Goal: Find specific fact: Find specific fact

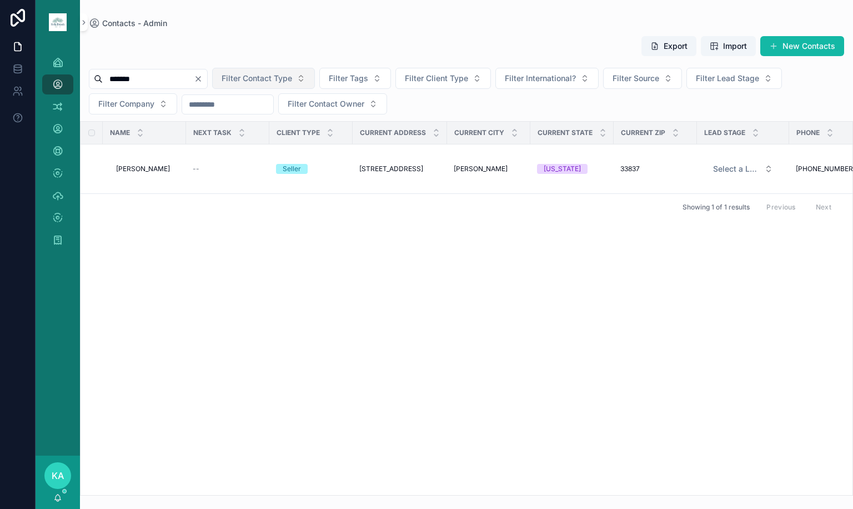
click at [207, 77] on button "Clear" at bounding box center [200, 78] width 13 height 9
click at [194, 78] on input "scrollable content" at bounding box center [148, 79] width 91 height 16
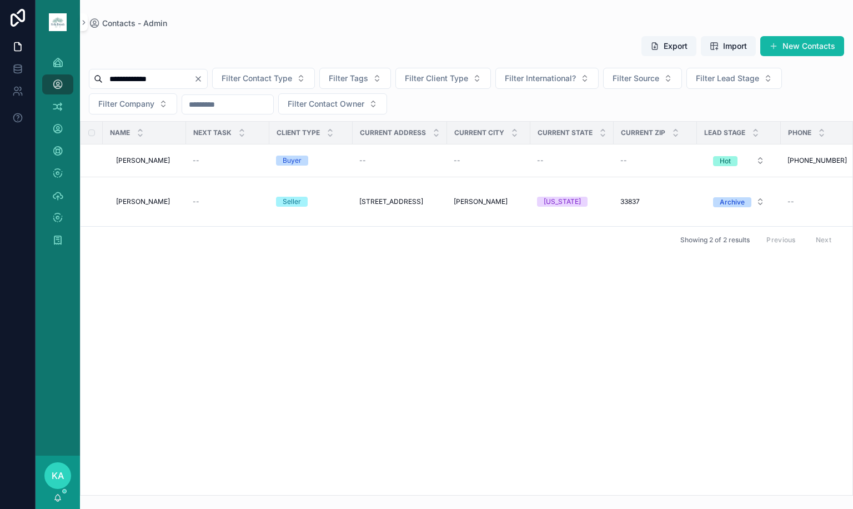
type input "**********"
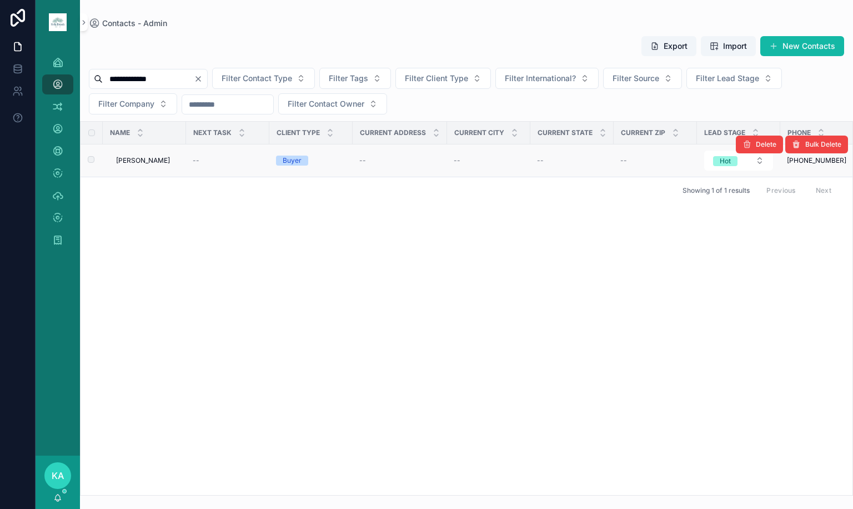
click at [136, 157] on span "[PERSON_NAME]" at bounding box center [143, 160] width 54 height 9
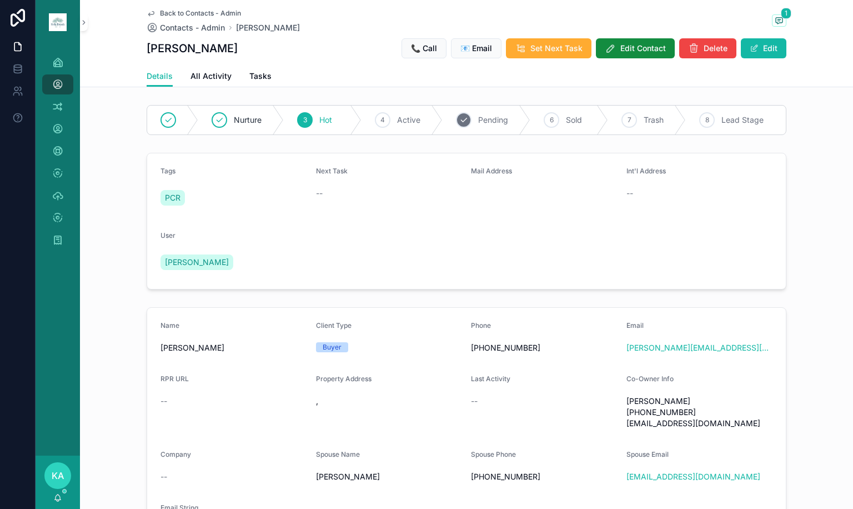
click at [479, 119] on span "Pending" at bounding box center [493, 119] width 30 height 11
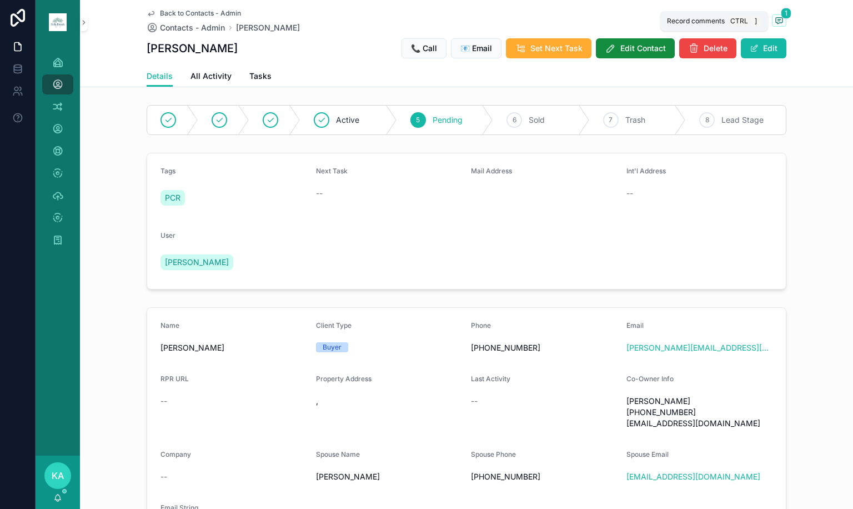
click at [782, 19] on button "1" at bounding box center [779, 21] width 14 height 14
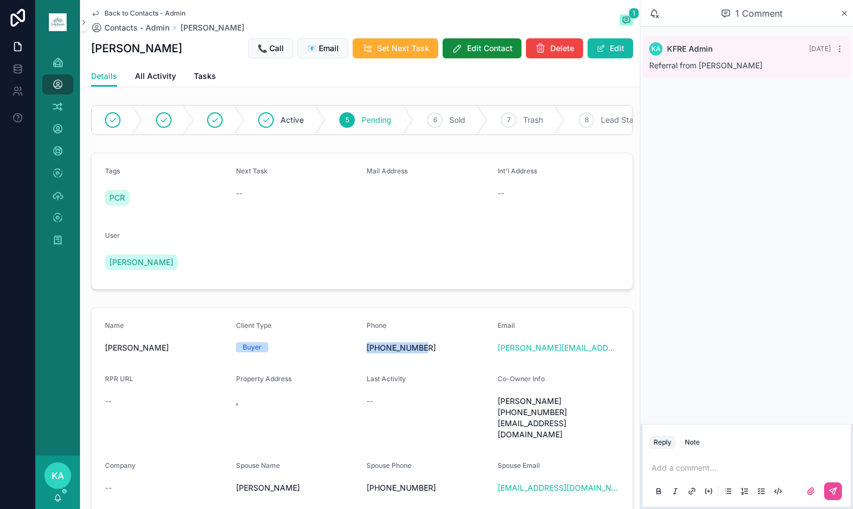
copy span "[PHONE_NUMBER]"
drag, startPoint x: 419, startPoint y: 357, endPoint x: 362, endPoint y: 360, distance: 57.3
click at [367, 353] on span "[PHONE_NUMBER]" at bounding box center [428, 347] width 122 height 11
copy span "[PHONE_NUMBER]"
drag, startPoint x: 430, startPoint y: 491, endPoint x: 362, endPoint y: 487, distance: 67.9
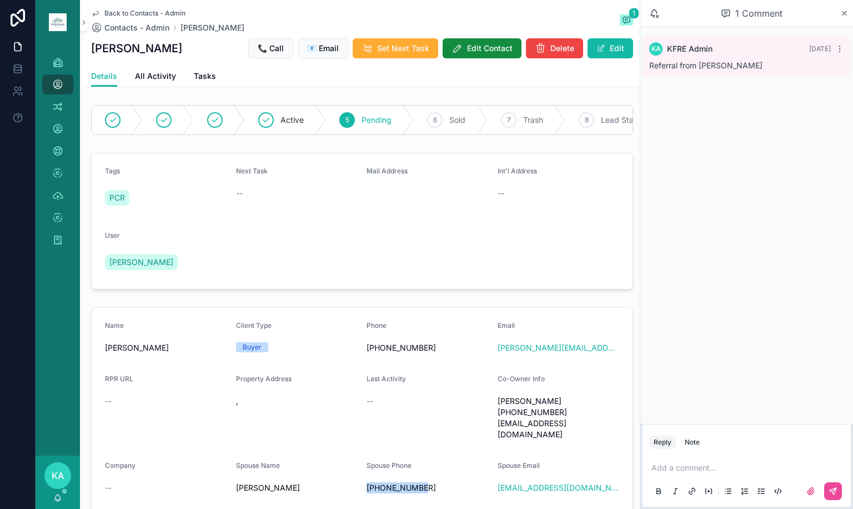
click at [367, 487] on div "[PHONE_NUMBER]" at bounding box center [428, 488] width 122 height 18
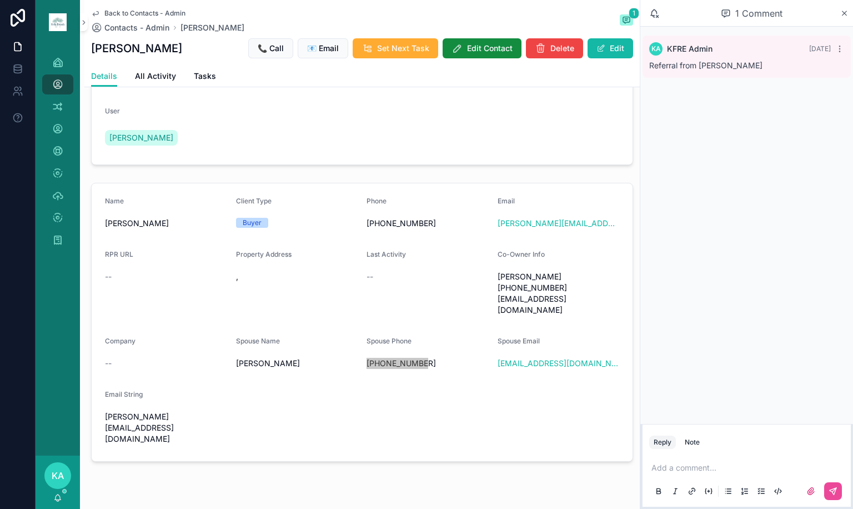
scroll to position [128, 0]
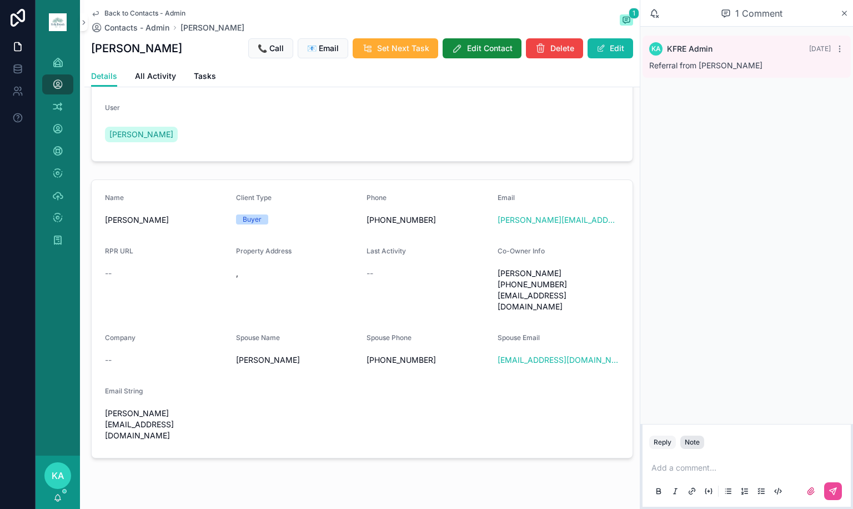
click at [698, 443] on div "Note" at bounding box center [692, 442] width 15 height 9
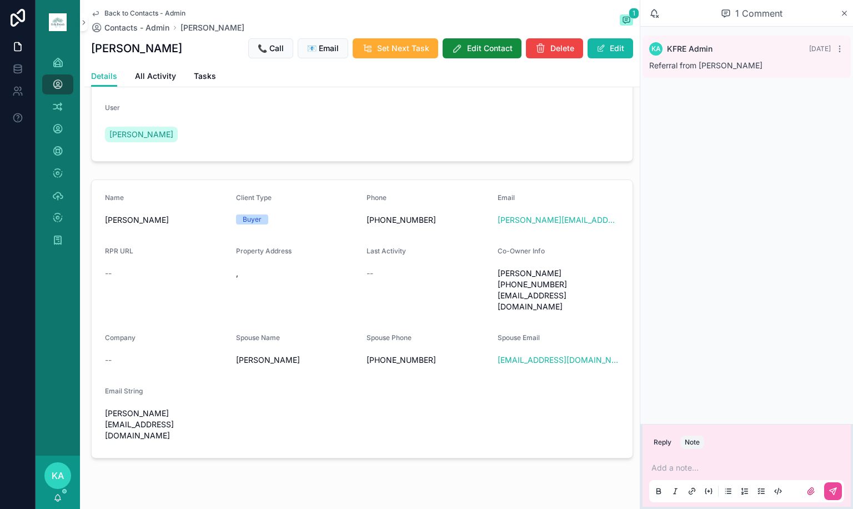
click at [697, 469] on p "scrollable content" at bounding box center [749, 467] width 195 height 11
click at [835, 486] on button "scrollable content" at bounding box center [833, 491] width 18 height 18
